Goal: Contribute content: Contribute content

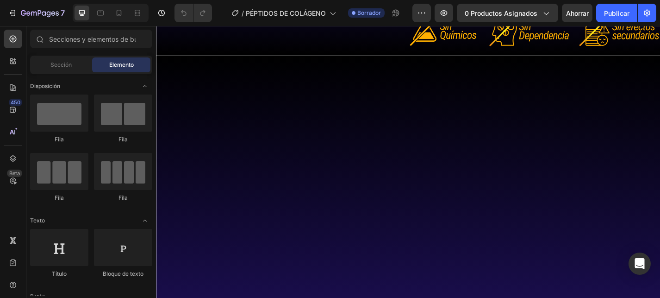
scroll to position [600, 0]
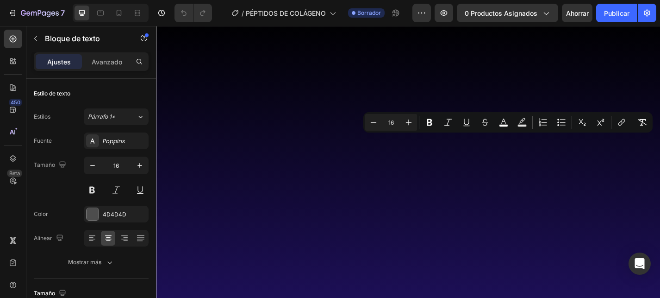
scroll to position [613, 0]
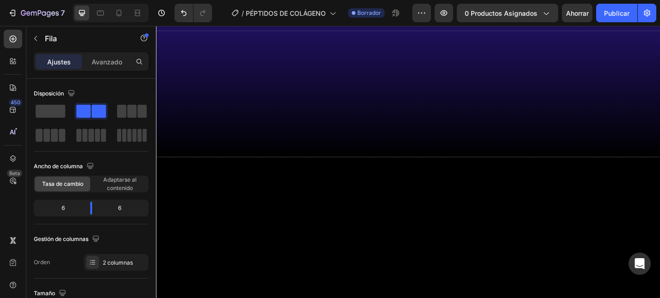
scroll to position [859, 0]
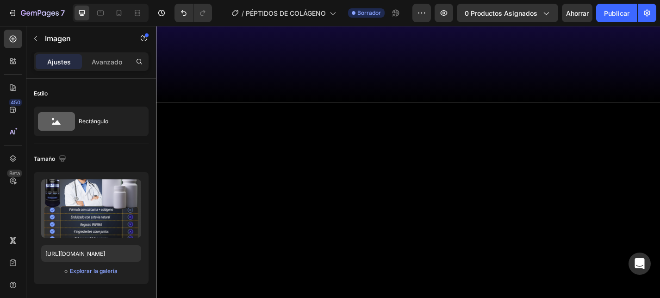
scroll to position [917, 0]
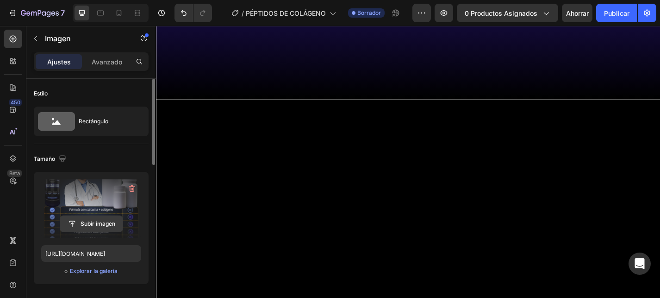
click at [86, 227] on input "file" at bounding box center [91, 224] width 63 height 16
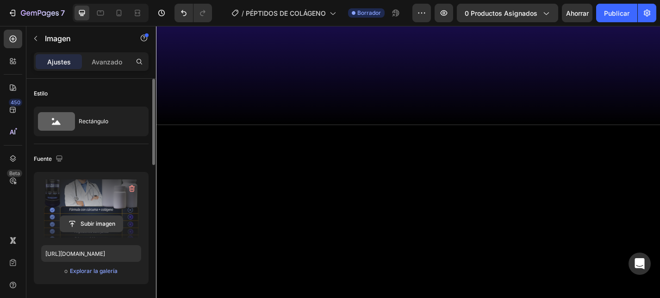
click at [106, 221] on input "file" at bounding box center [91, 224] width 63 height 16
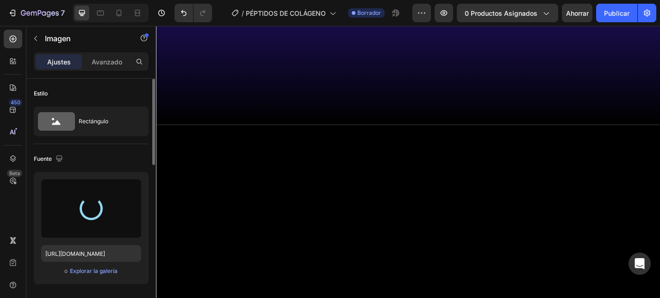
type input "[URL][DOMAIN_NAME]"
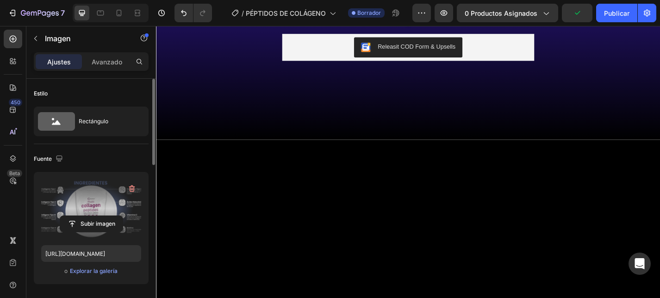
scroll to position [892, 0]
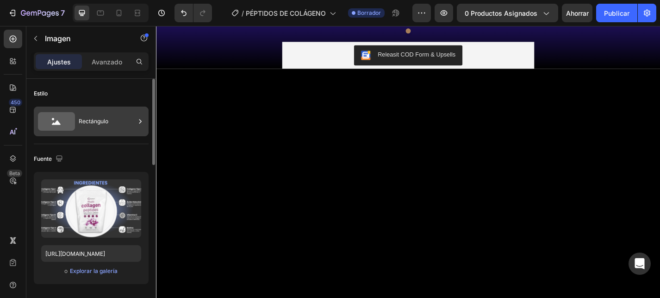
click at [110, 115] on div "Rectángulo" at bounding box center [107, 121] width 56 height 21
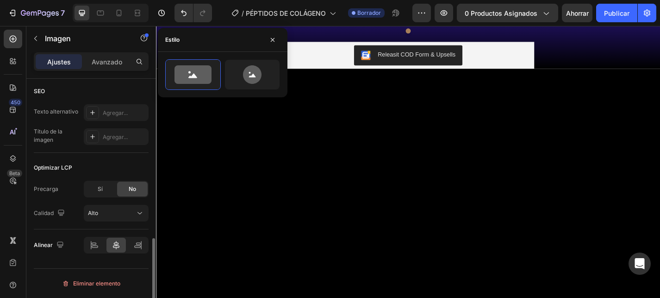
scroll to position [0, 0]
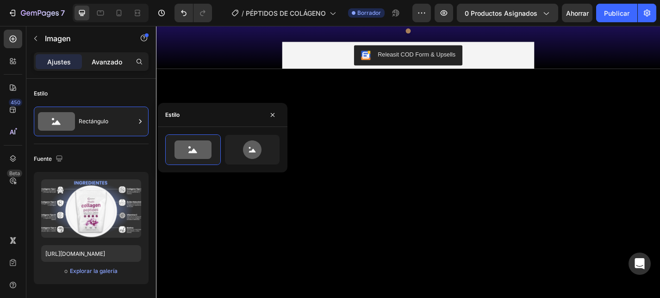
click at [110, 59] on font "Avanzado" at bounding box center [107, 62] width 31 height 8
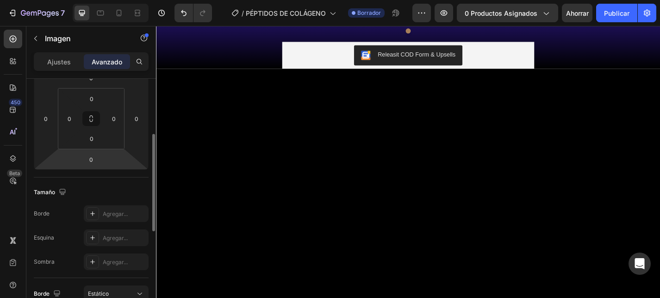
scroll to position [283, 0]
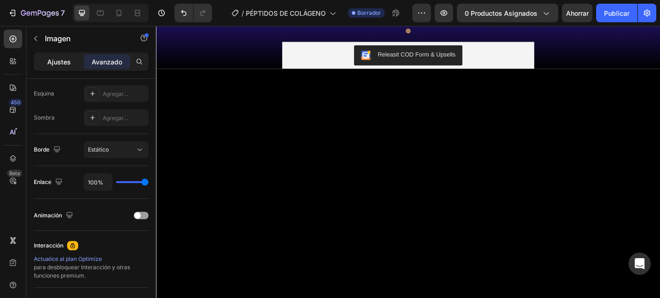
click at [66, 62] on font "Ajustes" at bounding box center [59, 62] width 24 height 8
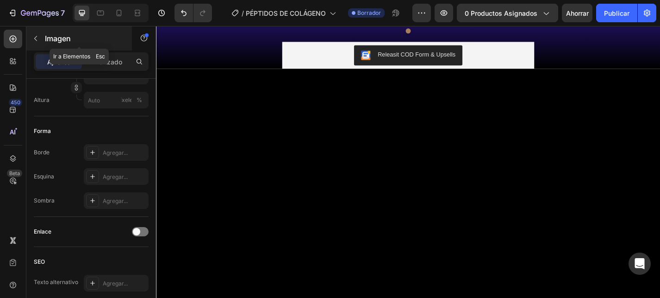
click at [37, 36] on icon "button" at bounding box center [35, 38] width 7 height 7
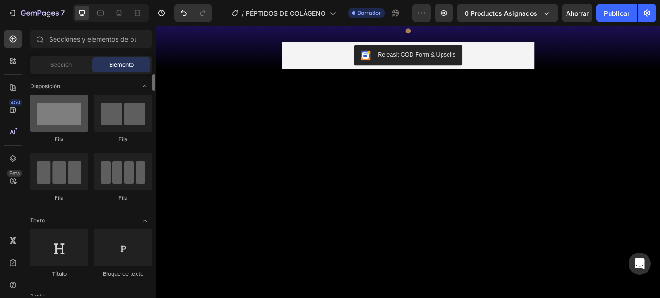
click at [75, 123] on div at bounding box center [59, 112] width 58 height 37
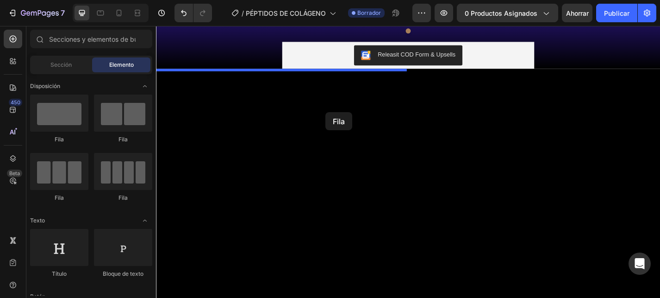
drag, startPoint x: 231, startPoint y: 138, endPoint x: 343, endPoint y: 120, distance: 113.5
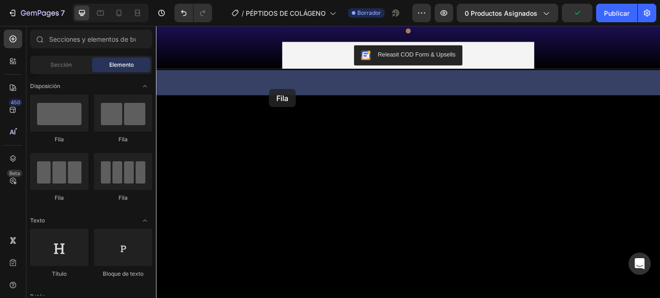
drag, startPoint x: 222, startPoint y: 149, endPoint x: 281, endPoint y: 95, distance: 79.0
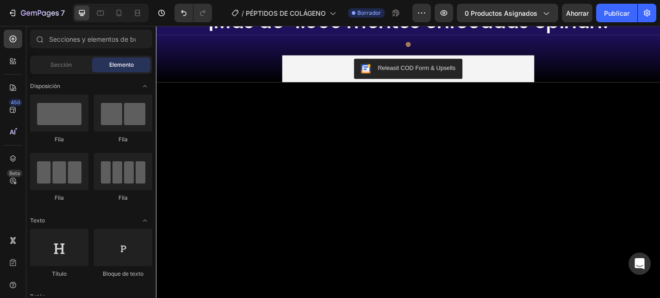
click at [69, 67] on font "Sección" at bounding box center [60, 64] width 21 height 7
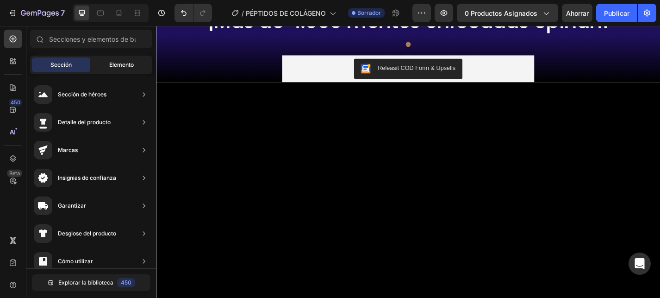
click at [122, 62] on font "Elemento" at bounding box center [121, 64] width 25 height 7
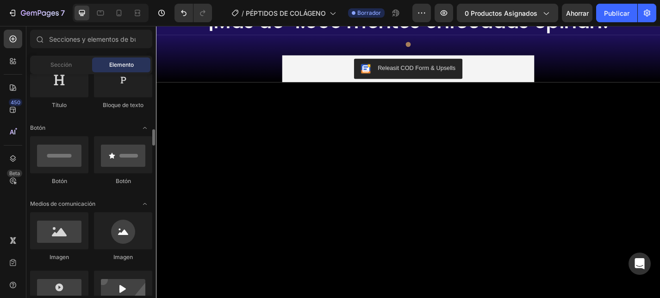
scroll to position [208, 0]
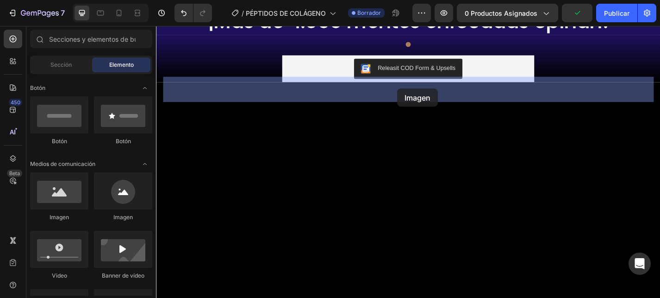
drag, startPoint x: 220, startPoint y: 219, endPoint x: 422, endPoint y: 94, distance: 237.9
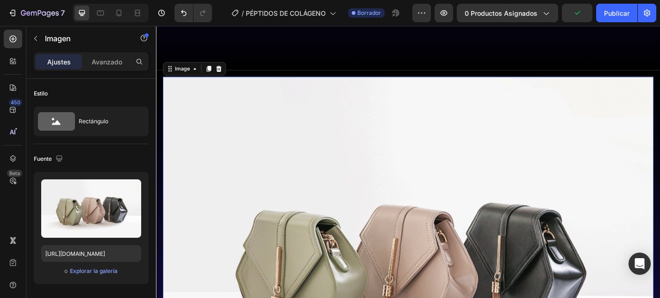
scroll to position [948, 0]
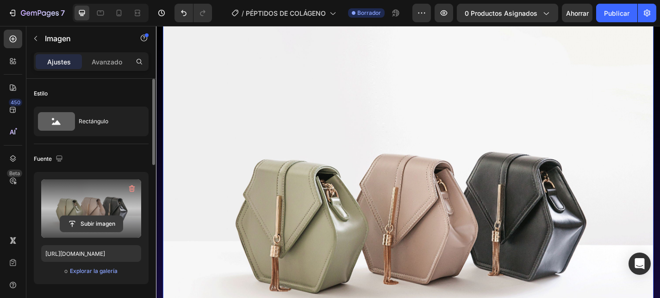
click at [103, 216] on input "file" at bounding box center [91, 224] width 63 height 16
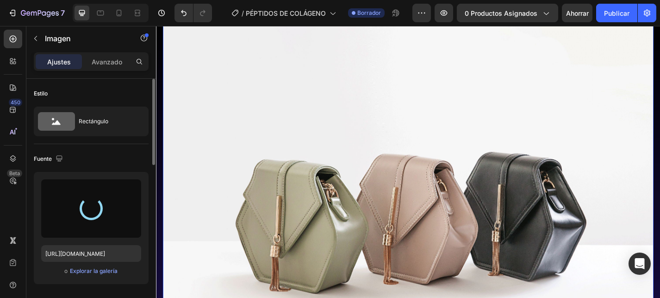
type input "[URL][DOMAIN_NAME]"
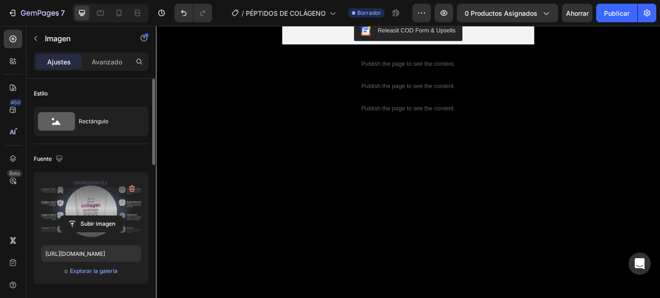
scroll to position [1187, 0]
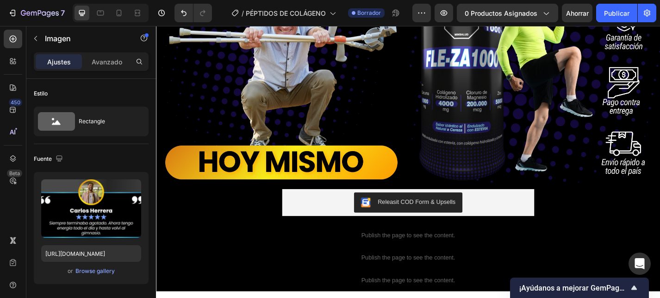
scroll to position [283, 0]
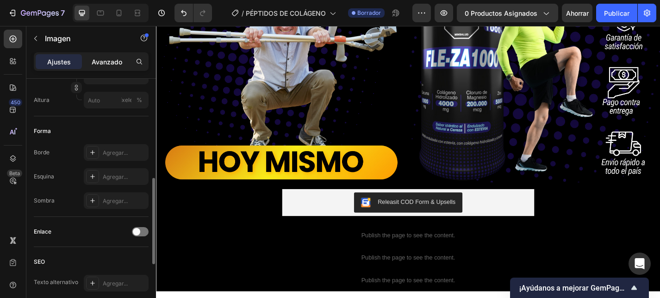
click at [111, 63] on font "Avanzado" at bounding box center [107, 62] width 31 height 8
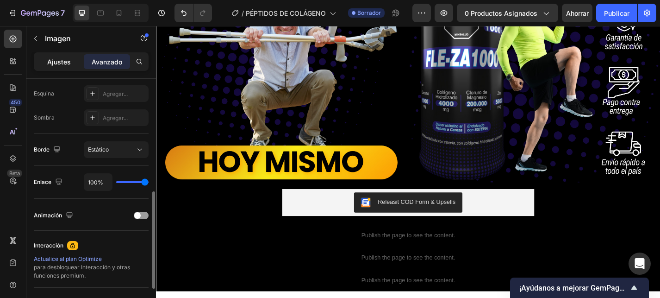
click at [71, 58] on div "Ajustes" at bounding box center [59, 61] width 46 height 15
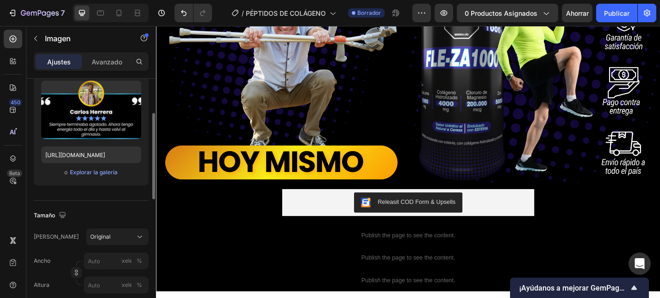
scroll to position [0, 0]
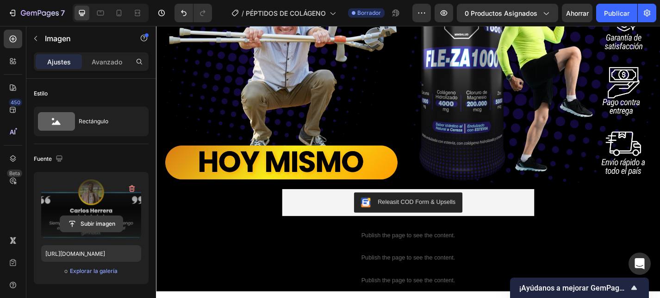
click at [98, 220] on input "file" at bounding box center [91, 224] width 63 height 16
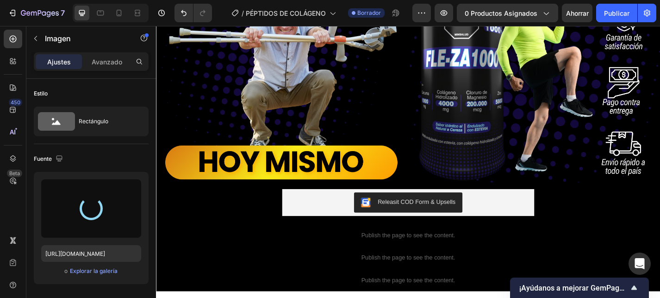
type input "[URL][DOMAIN_NAME]"
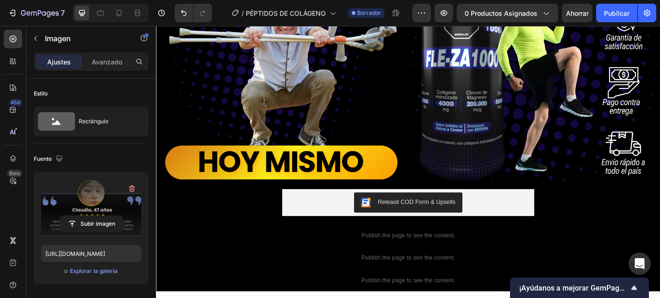
click at [98, 218] on input "file" at bounding box center [91, 224] width 63 height 16
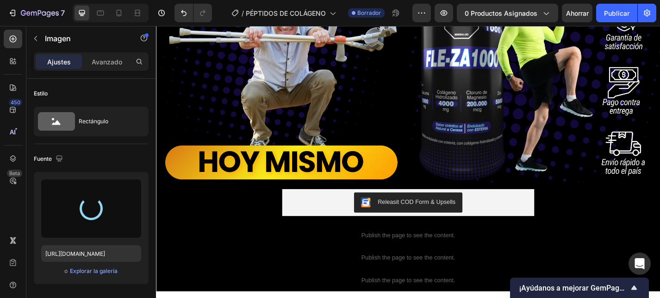
type input "[URL][DOMAIN_NAME]"
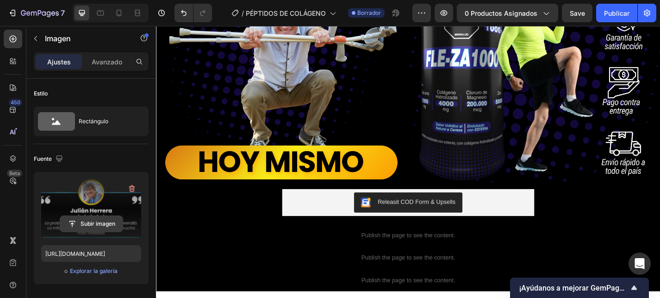
click at [103, 217] on input "file" at bounding box center [91, 224] width 63 height 16
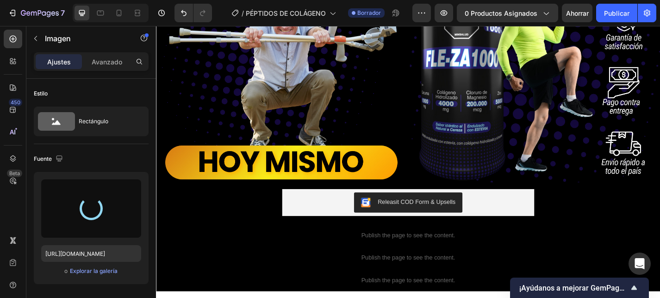
type input "[URL][DOMAIN_NAME]"
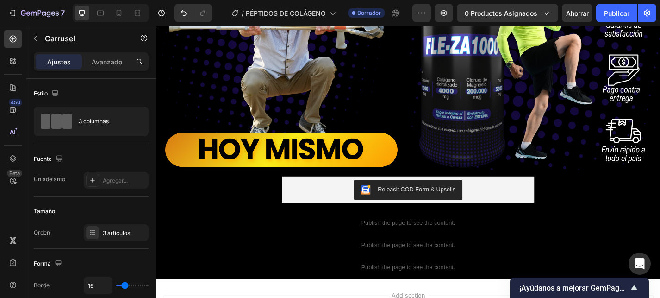
scroll to position [1207, 0]
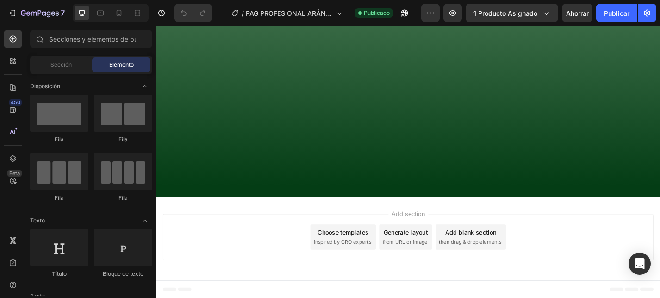
scroll to position [1219, 0]
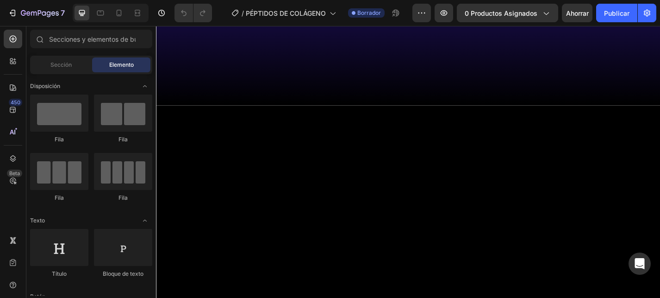
scroll to position [1126, 0]
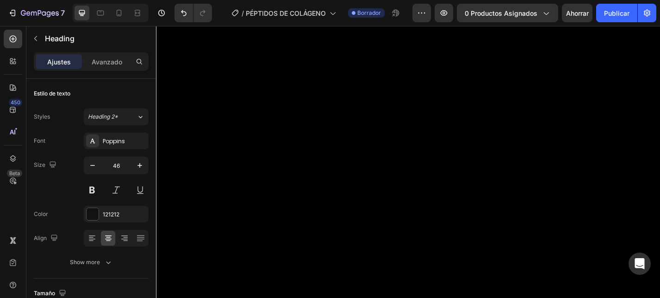
click at [95, 214] on div at bounding box center [93, 214] width 12 height 12
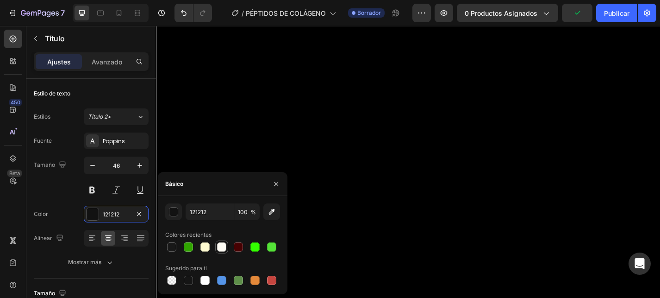
click at [224, 250] on div at bounding box center [221, 246] width 9 height 9
click at [173, 281] on div at bounding box center [171, 279] width 9 height 9
type input "000000"
type input "0"
click at [223, 248] on div at bounding box center [221, 246] width 9 height 9
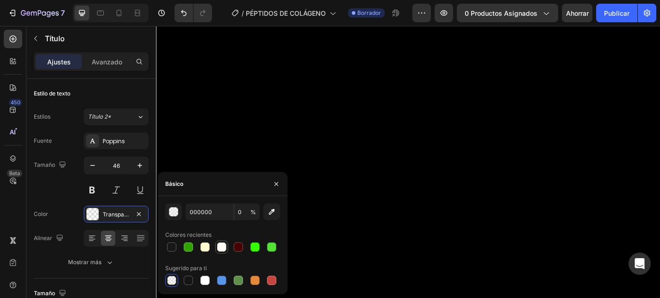
type input "FEFCF4"
type input "100"
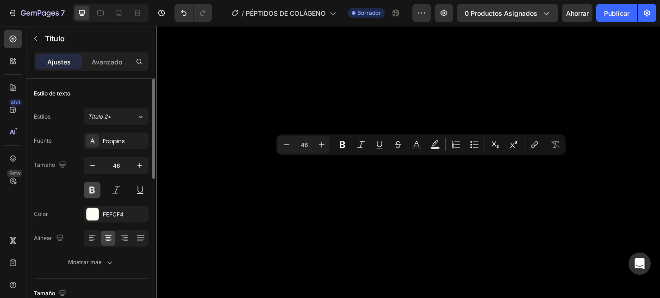
click at [93, 193] on button at bounding box center [92, 189] width 17 height 17
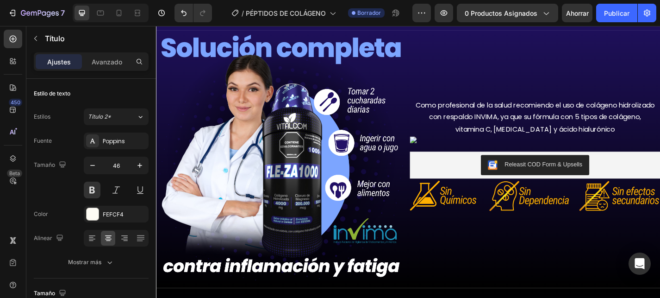
scroll to position [643, 0]
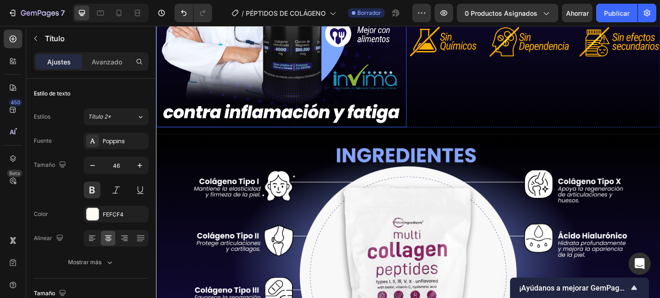
click at [321, 138] on img at bounding box center [294, 0] width 276 height 276
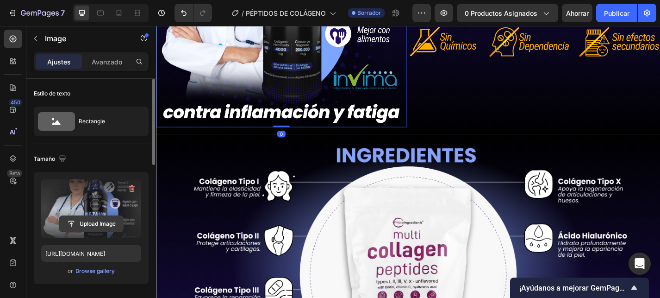
click at [92, 225] on input "file" at bounding box center [91, 224] width 64 height 16
click at [91, 223] on input "file" at bounding box center [91, 224] width 63 height 16
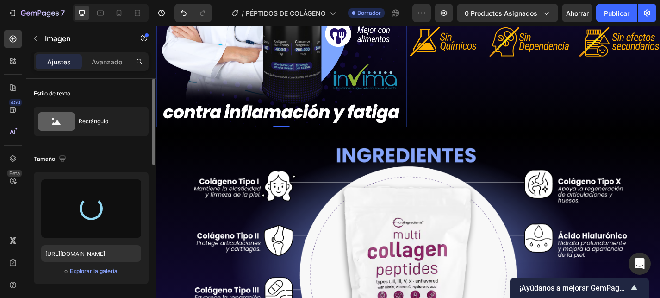
type input "https://cdn.shopify.com/s/files/1/0645/1724/2958/files/gempages_573729458666603…"
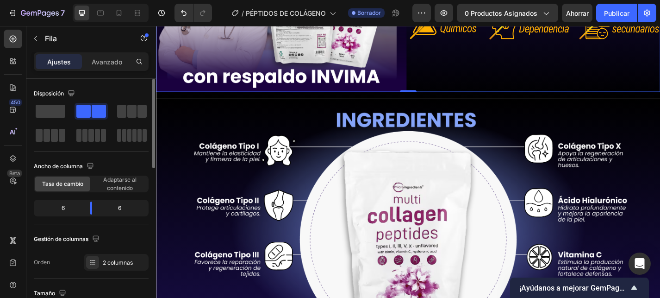
click at [485, 44] on img at bounding box center [574, 24] width 276 height 38
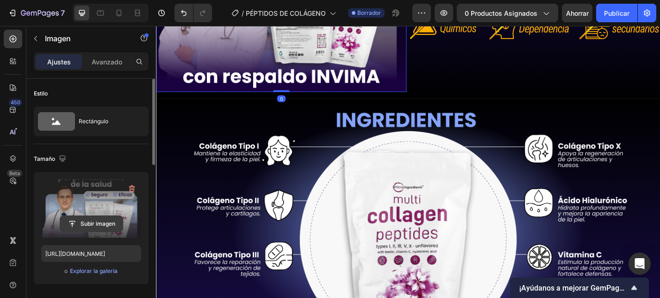
click at [88, 228] on input "file" at bounding box center [91, 224] width 63 height 16
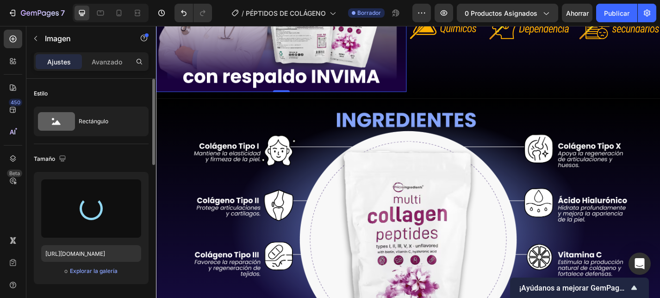
type input "https://cdn.shopify.com/s/files/1/0645/1724/2958/files/gempages_573729458666603…"
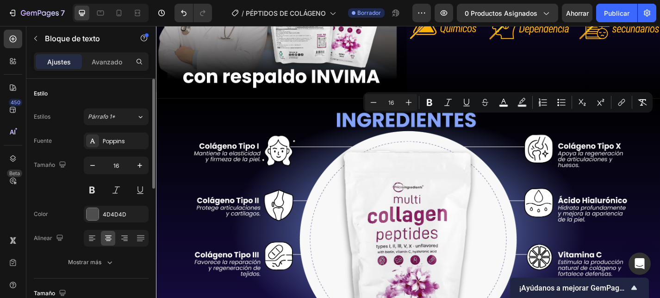
drag, startPoint x: 670, startPoint y: 127, endPoint x: 478, endPoint y: 127, distance: 191.7
click at [431, 105] on icon "Editor contextual toolbar" at bounding box center [430, 102] width 6 height 7
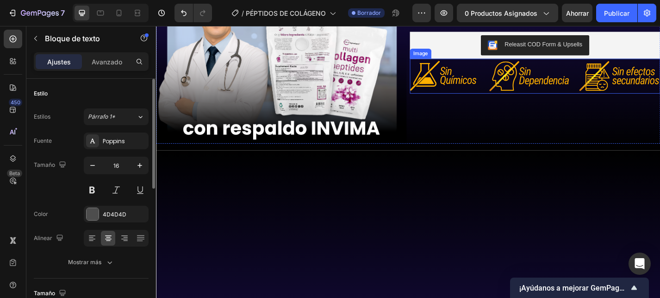
scroll to position [618, 0]
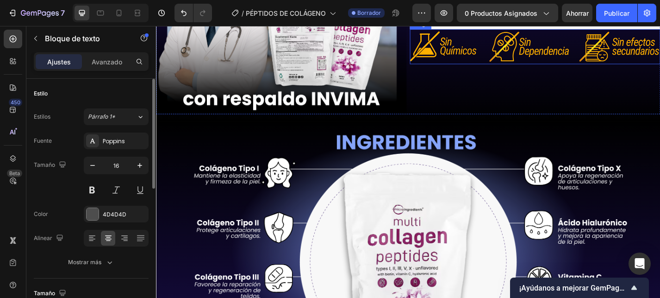
click at [491, 68] on img at bounding box center [574, 49] width 276 height 38
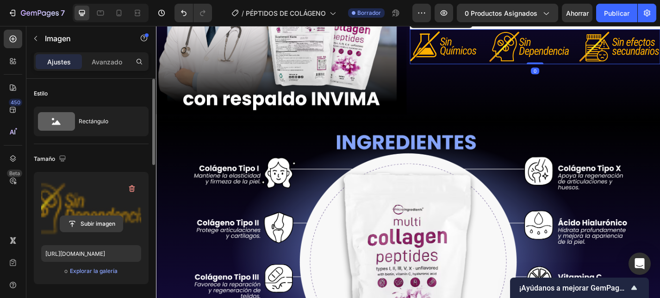
click at [80, 225] on input "file" at bounding box center [91, 224] width 63 height 16
click at [82, 226] on input "file" at bounding box center [91, 224] width 63 height 16
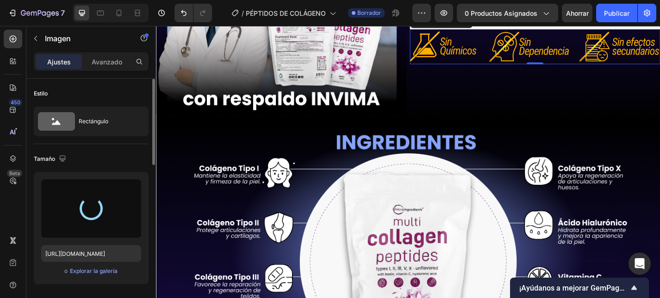
type input "https://cdn.shopify.com/s/files/1/0645/1724/2958/files/gempages_573729458666603…"
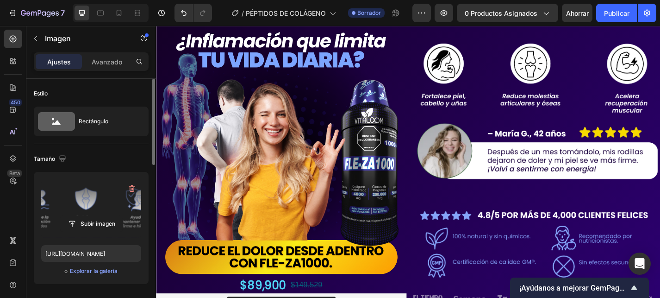
scroll to position [0, 0]
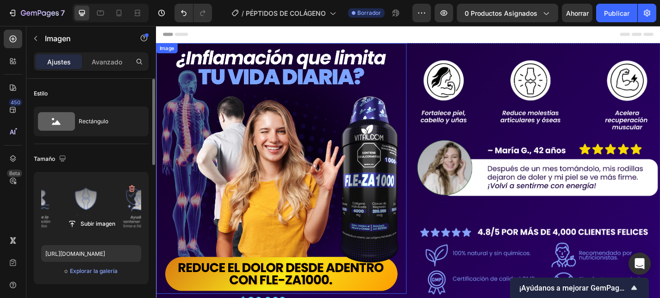
click at [278, 136] on img at bounding box center [294, 183] width 276 height 276
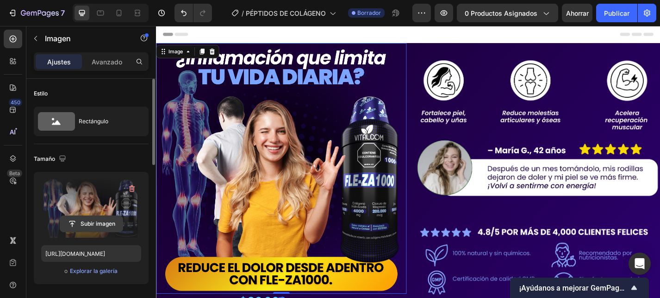
click at [85, 216] on input "file" at bounding box center [91, 224] width 63 height 16
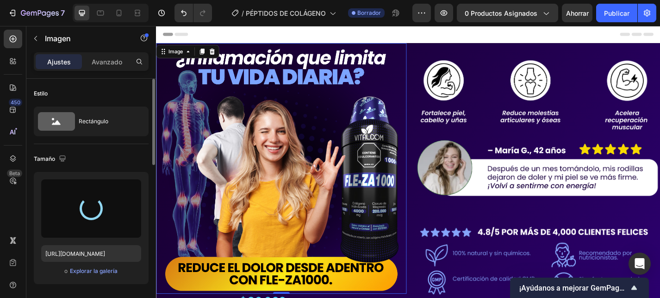
type input "https://cdn.shopify.com/s/files/1/0645/1724/2958/files/gempages_573729458666603…"
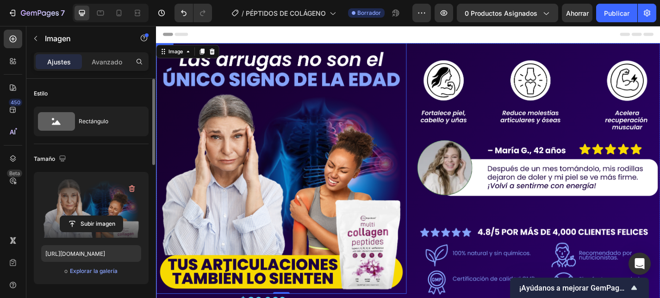
click at [433, 195] on div "Image 0 $89,900 Product Price Product Price $149,529 Product Price Product Pric…" at bounding box center [434, 207] width 556 height 324
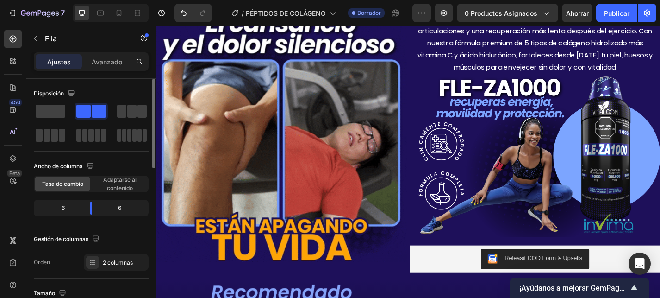
scroll to position [364, 0]
